Goal: Information Seeking & Learning: Learn about a topic

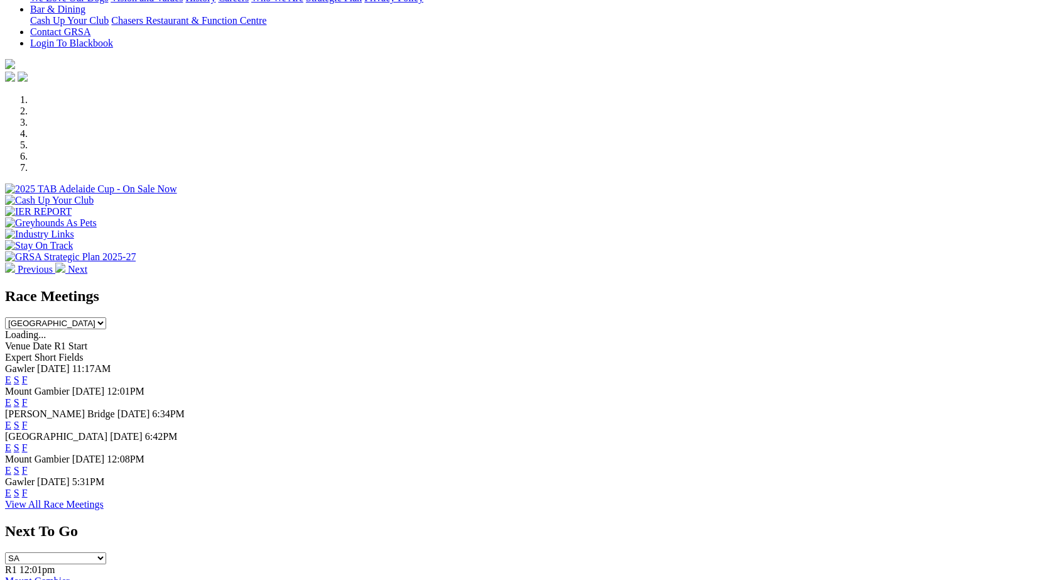
scroll to position [368, 0]
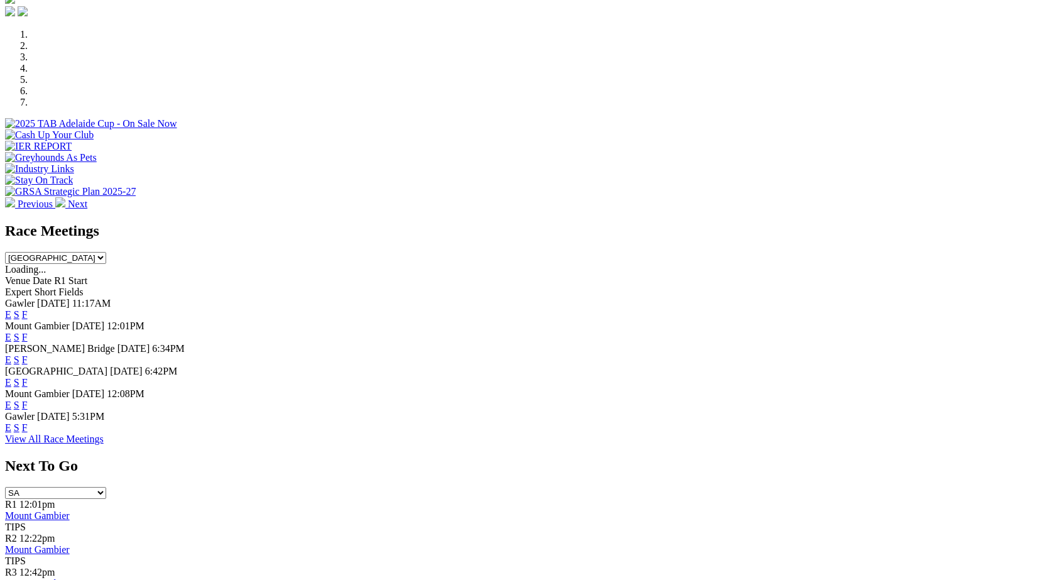
drag, startPoint x: 688, startPoint y: 337, endPoint x: 701, endPoint y: 344, distance: 14.9
click at [28, 377] on link "F" at bounding box center [25, 382] width 6 height 11
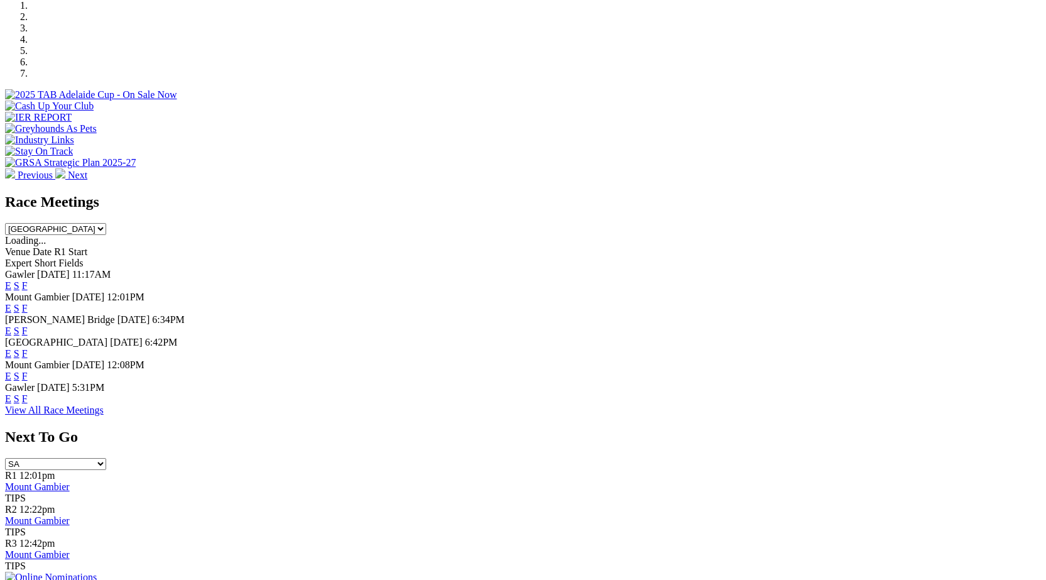
scroll to position [401, 0]
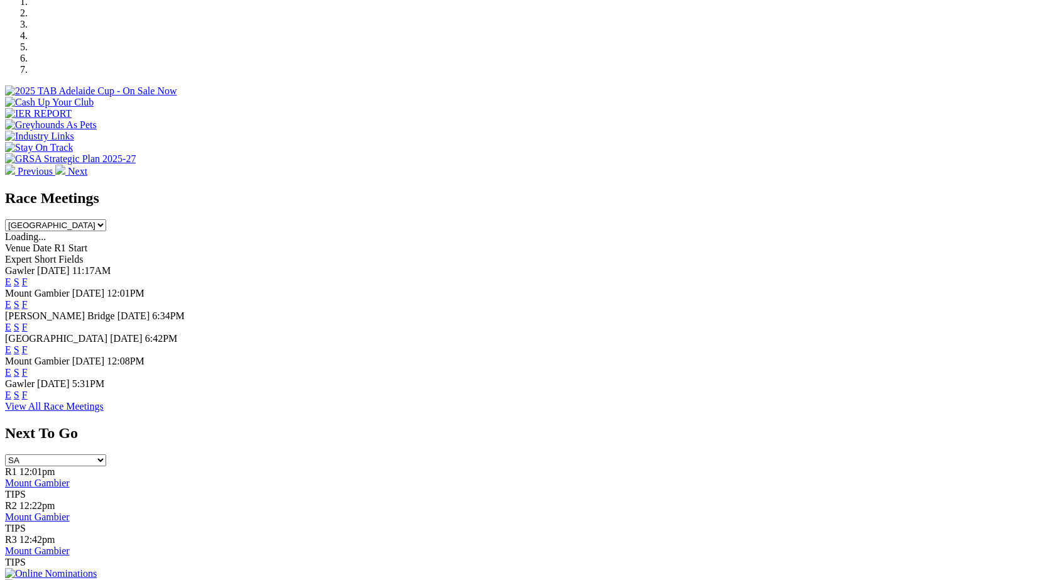
click at [28, 344] on link "F" at bounding box center [25, 349] width 6 height 11
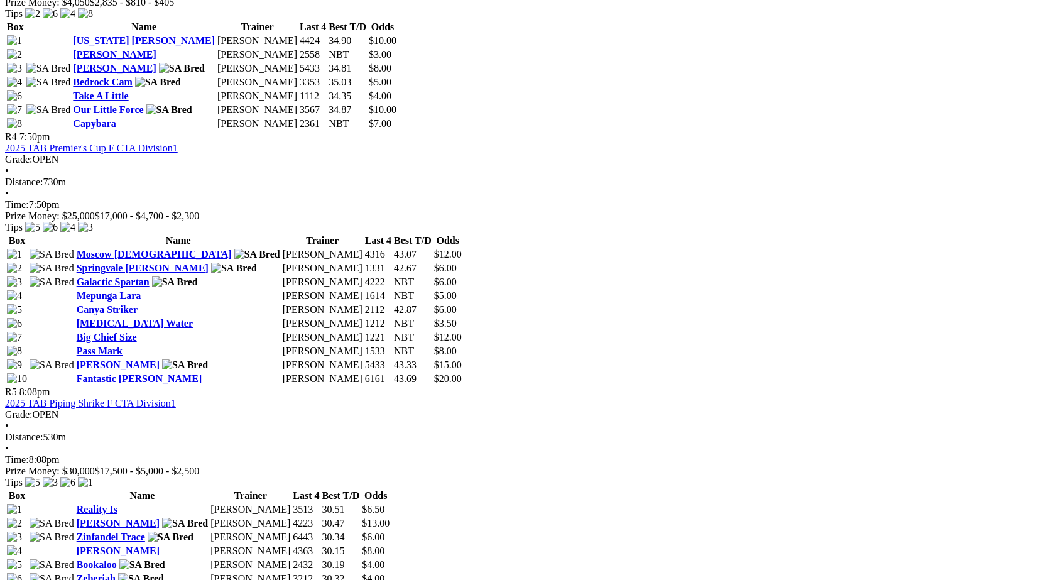
scroll to position [1197, 0]
